Goal: Find contact information: Find contact information

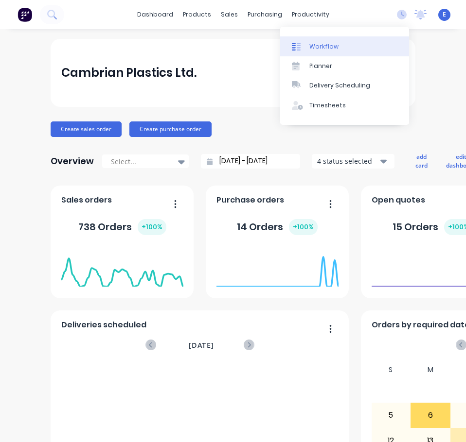
drag, startPoint x: 295, startPoint y: 10, endPoint x: 312, endPoint y: 39, distance: 34.4
click at [295, 10] on div "productivity" at bounding box center [310, 14] width 47 height 15
click at [316, 44] on div "Workflow" at bounding box center [323, 46] width 29 height 9
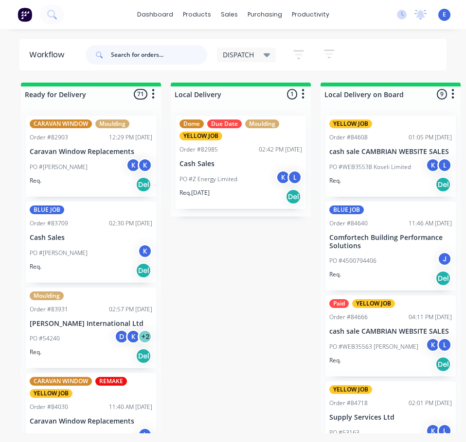
click at [125, 55] on input "text" at bounding box center [159, 54] width 96 height 19
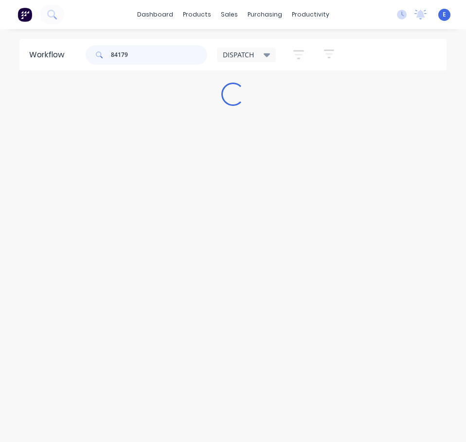
type input "84179"
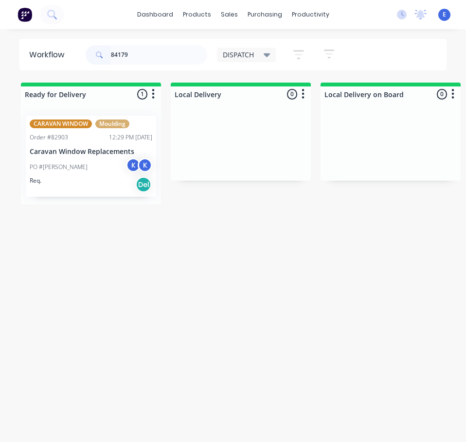
click at [72, 192] on div "Req. Del" at bounding box center [91, 184] width 122 height 17
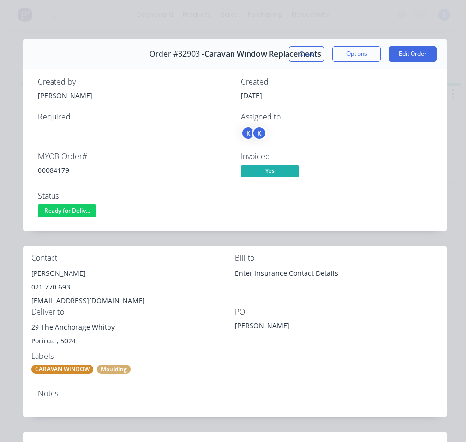
click at [54, 171] on div "00084179" at bounding box center [133, 170] width 191 height 10
copy div "00084179"
click at [56, 271] on div "[PERSON_NAME]" at bounding box center [133, 274] width 204 height 14
click at [56, 272] on div "[PERSON_NAME]" at bounding box center [133, 274] width 204 height 14
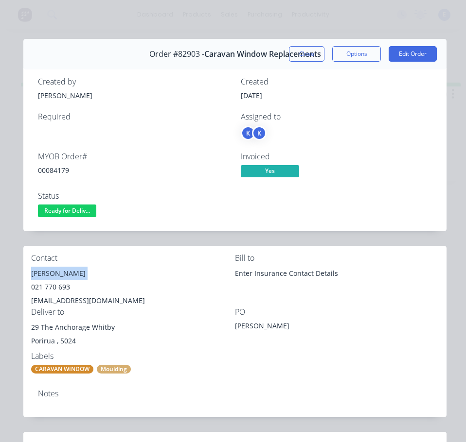
click at [56, 272] on div "[PERSON_NAME]" at bounding box center [133, 274] width 204 height 14
copy div "[PERSON_NAME]"
click at [58, 287] on div "021 770 693" at bounding box center [133, 287] width 204 height 14
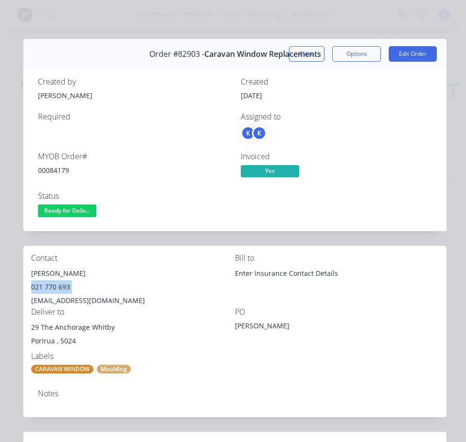
copy div "021 770 693"
click at [104, 296] on div "[EMAIL_ADDRESS][DOMAIN_NAME]" at bounding box center [133, 301] width 204 height 14
click at [104, 297] on div "[EMAIL_ADDRESS][DOMAIN_NAME]" at bounding box center [133, 301] width 204 height 14
copy div "[EMAIL_ADDRESS][DOMAIN_NAME]"
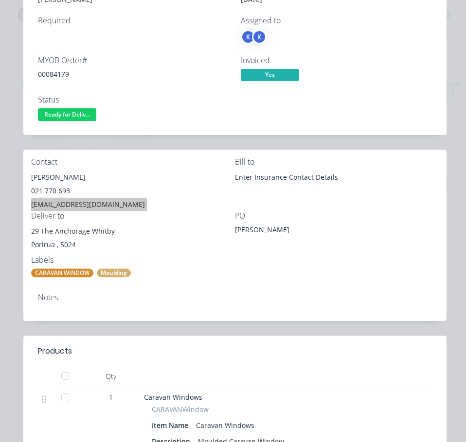
scroll to position [97, 0]
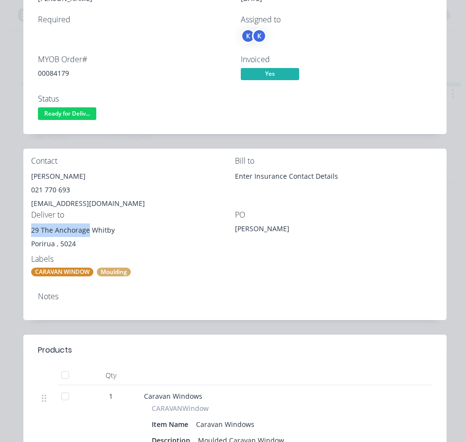
drag, startPoint x: 89, startPoint y: 234, endPoint x: 43, endPoint y: 235, distance: 45.7
click at [25, 233] on div "Contact [PERSON_NAME] [PHONE_NUMBER] [EMAIL_ADDRESS][DOMAIN_NAME] [PERSON_NAME]…" at bounding box center [234, 217] width 423 height 136
copy div "29 The Anchorage"
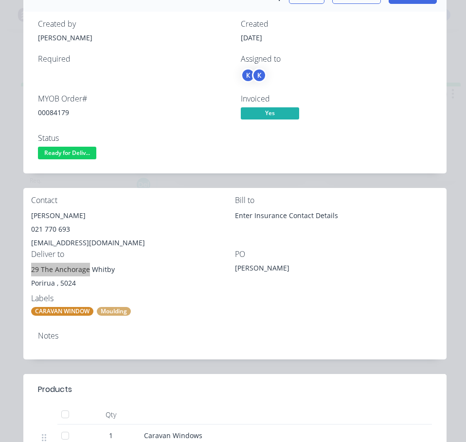
scroll to position [49, 0]
